Goal: Find specific page/section: Find specific page/section

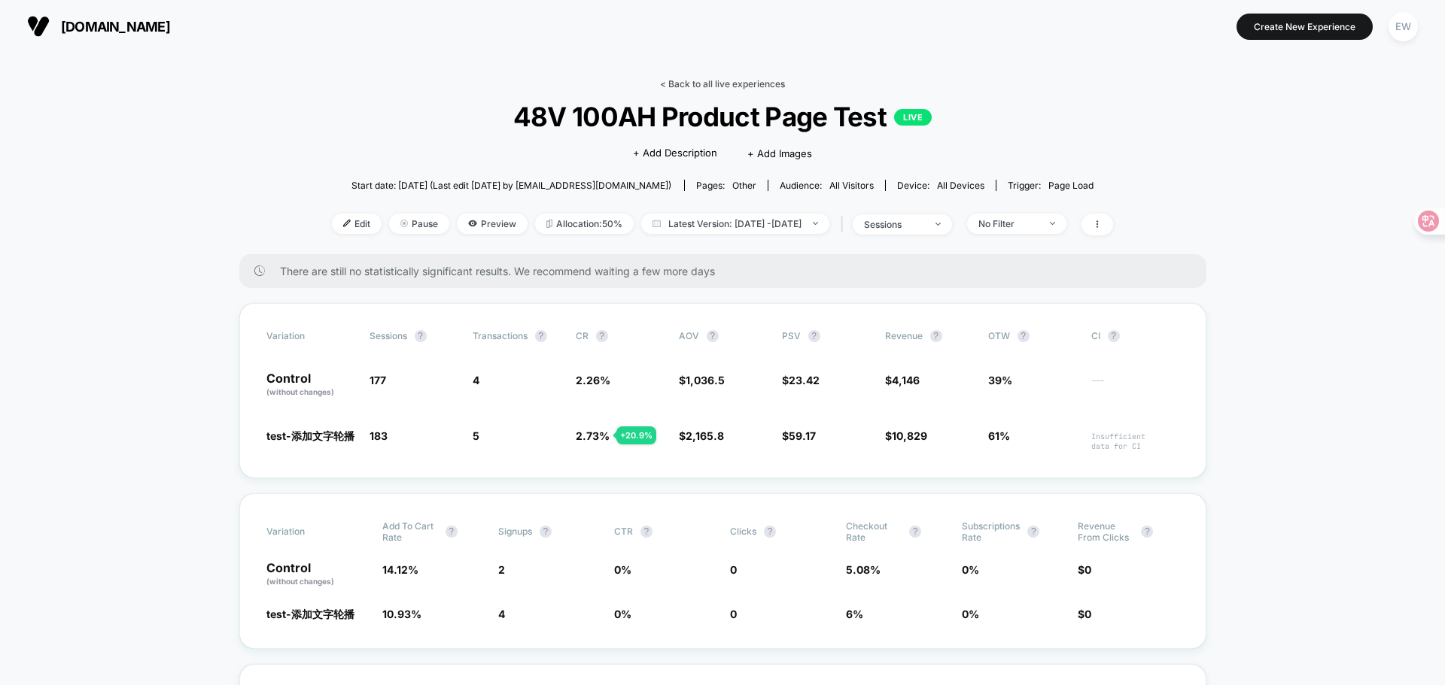
click at [692, 84] on link "< Back to all live experiences" at bounding box center [722, 83] width 125 height 11
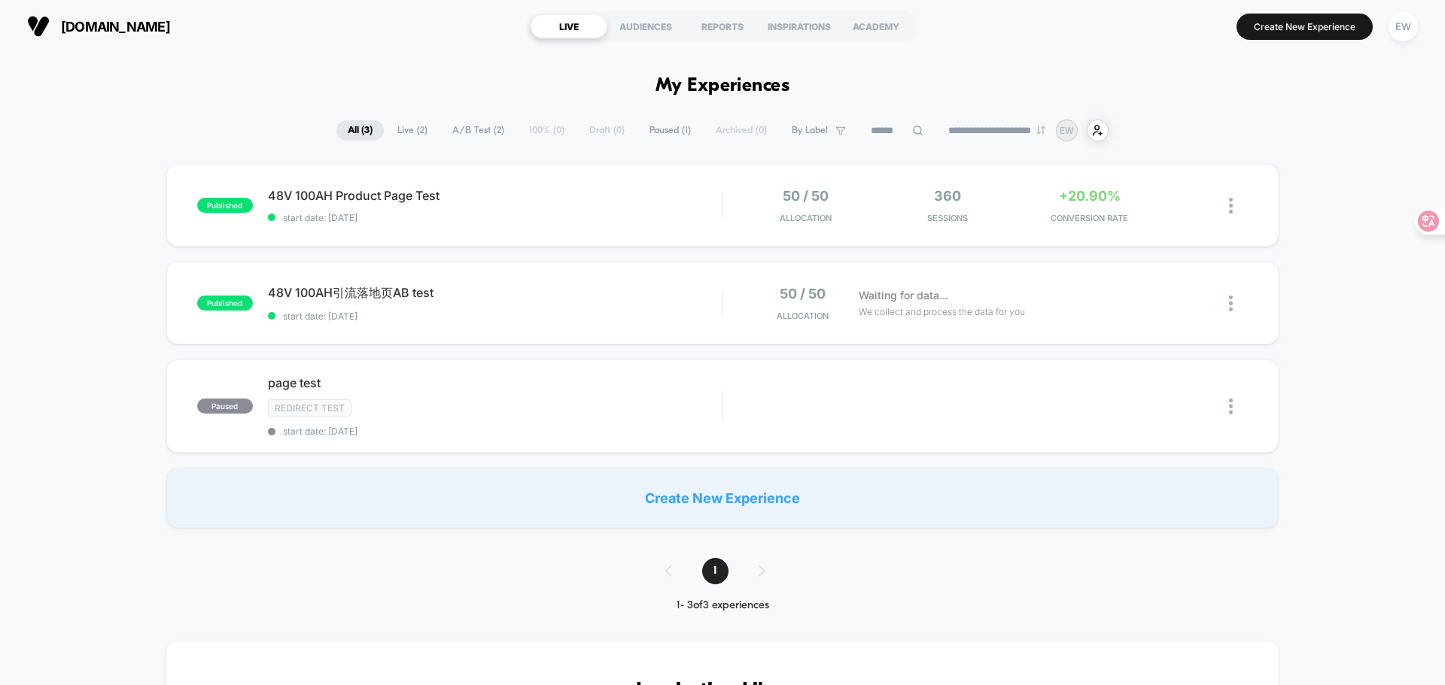
click at [1315, 391] on div "published 48V 100AH Product Page Test start date: [DATE] 50 / 50 Allocation 360…" at bounding box center [722, 346] width 1445 height 364
click at [574, 302] on div "48V 100AH引流落地页AB test Click to edit experience details Click to edit experience…" at bounding box center [495, 303] width 454 height 37
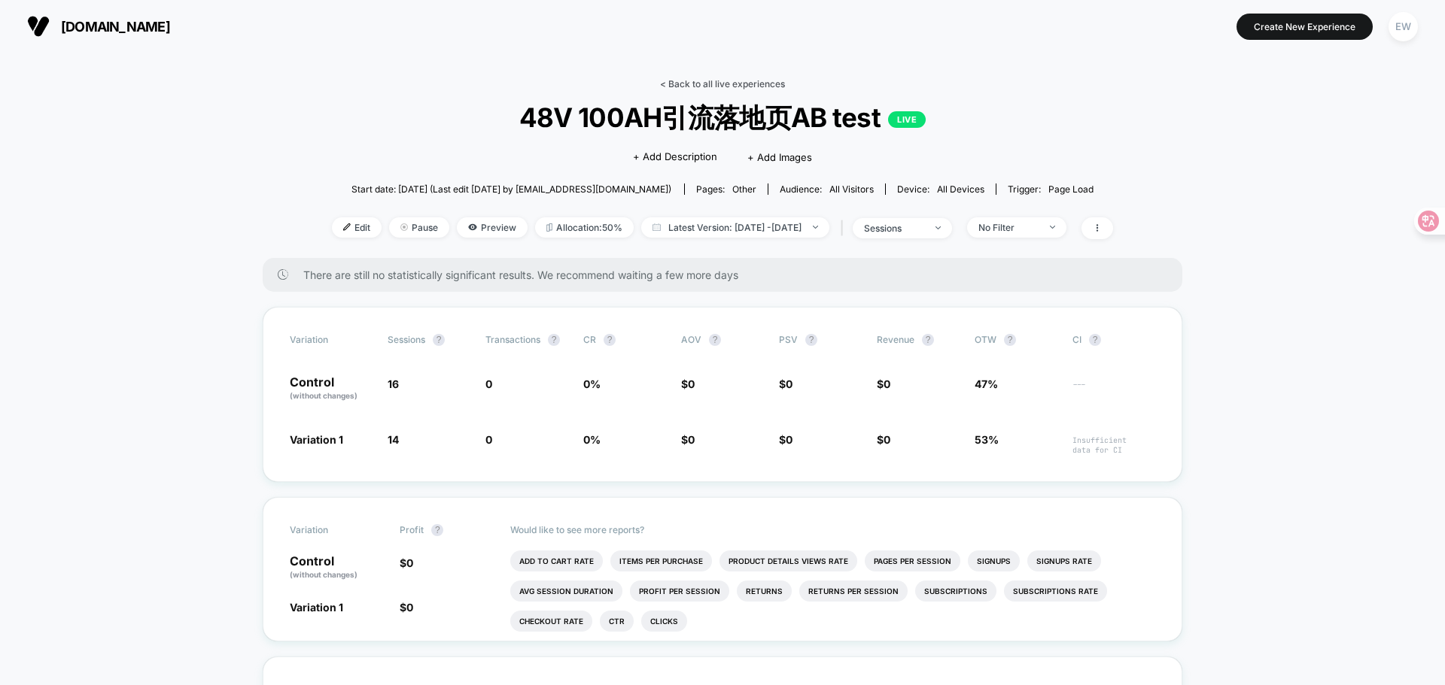
click at [679, 80] on link "< Back to all live experiences" at bounding box center [722, 83] width 125 height 11
